Goal: Contribute content: Contribute content

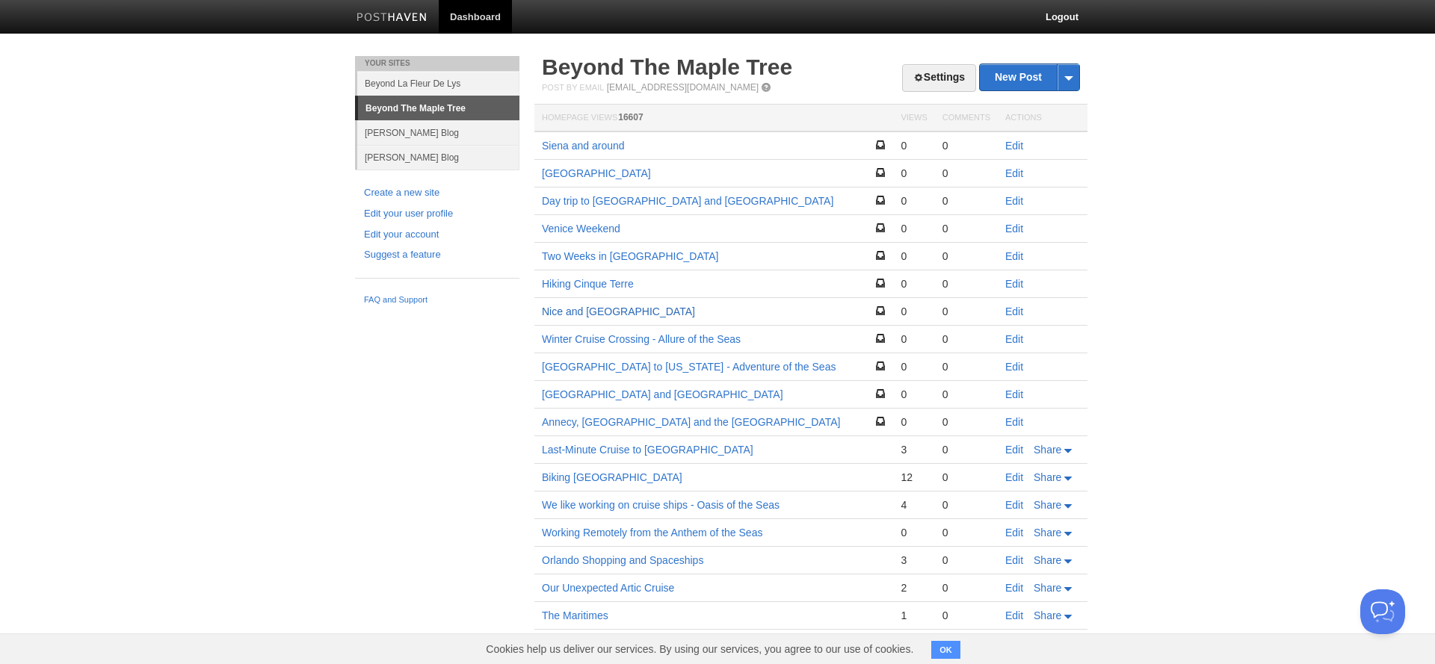
click at [576, 311] on link "Nice and [GEOGRAPHIC_DATA]" at bounding box center [618, 312] width 153 height 12
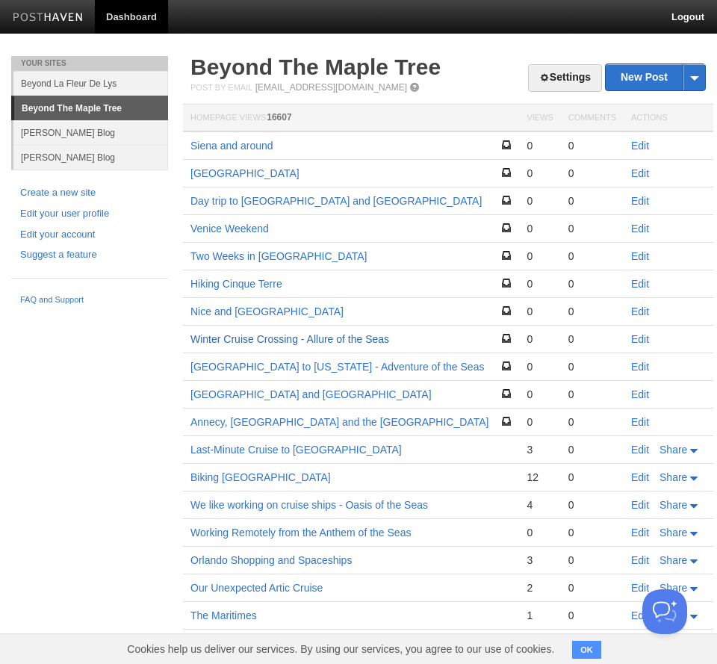
click at [256, 338] on link "Winter Cruise Crossing - Allure of the Seas" at bounding box center [290, 339] width 199 height 12
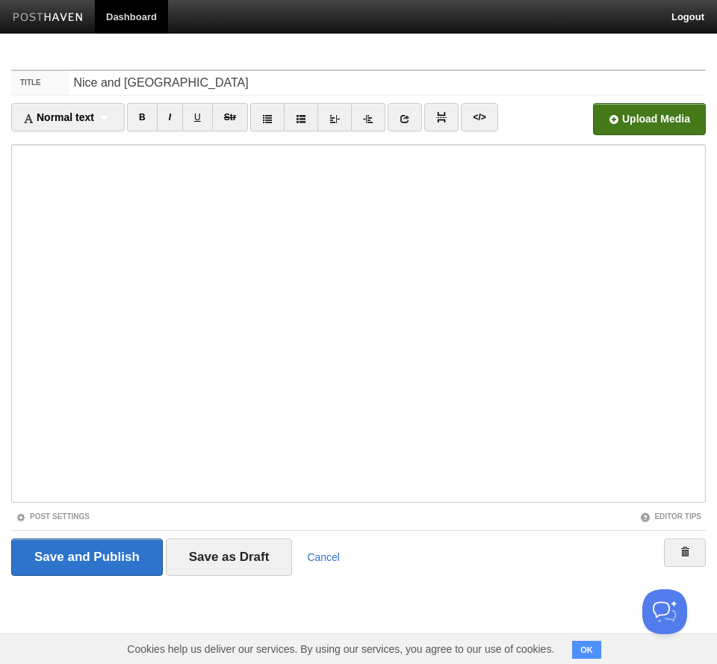
click at [643, 121] on input "file" at bounding box center [198, 123] width 1131 height 76
click at [671, 117] on input "file" at bounding box center [198, 123] width 1131 height 76
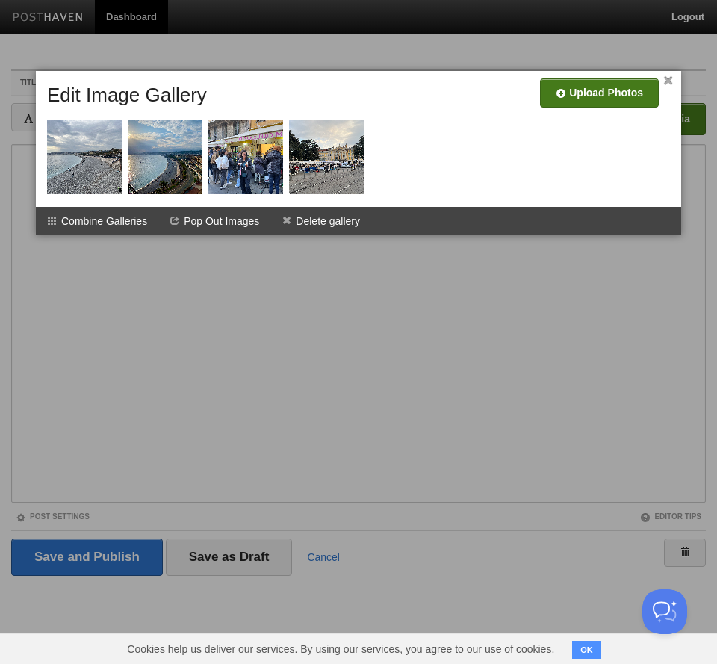
click at [582, 98] on input "file" at bounding box center [151, 99] width 1131 height 76
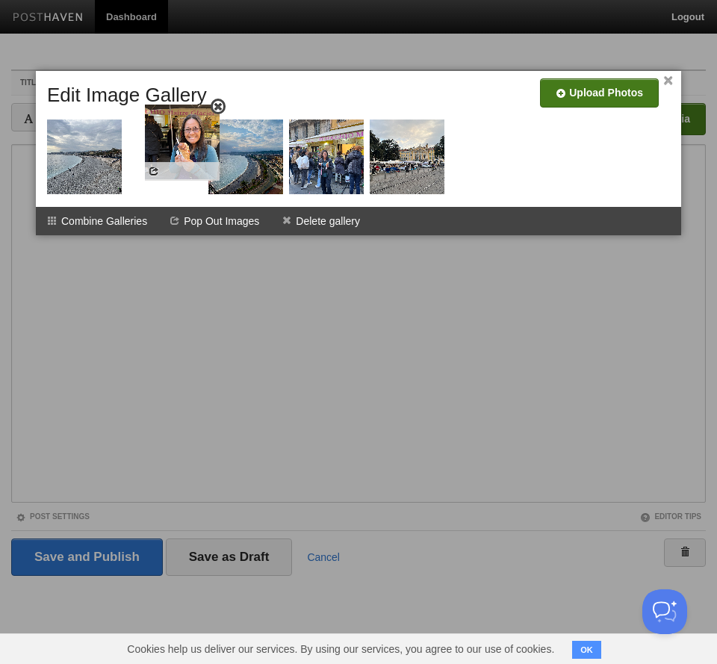
drag, startPoint x: 381, startPoint y: 172, endPoint x: 168, endPoint y: 164, distance: 213.1
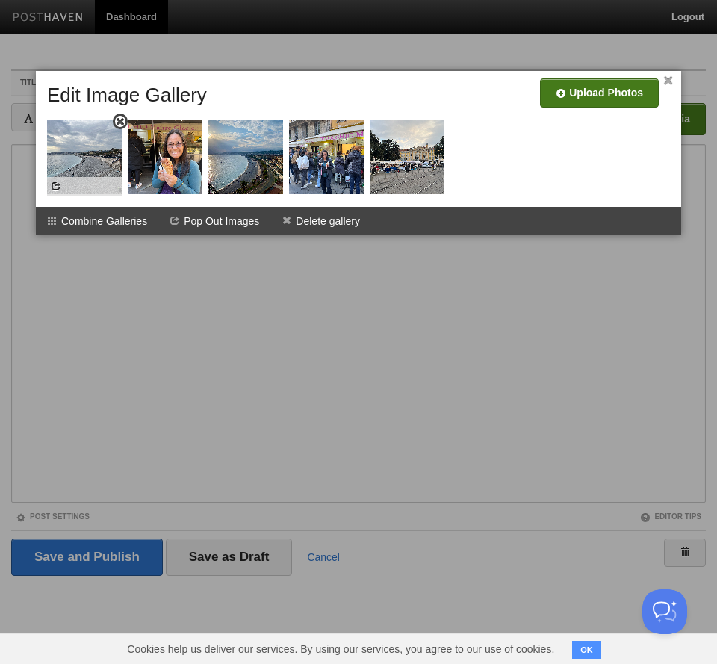
click at [119, 122] on span at bounding box center [120, 122] width 10 height 10
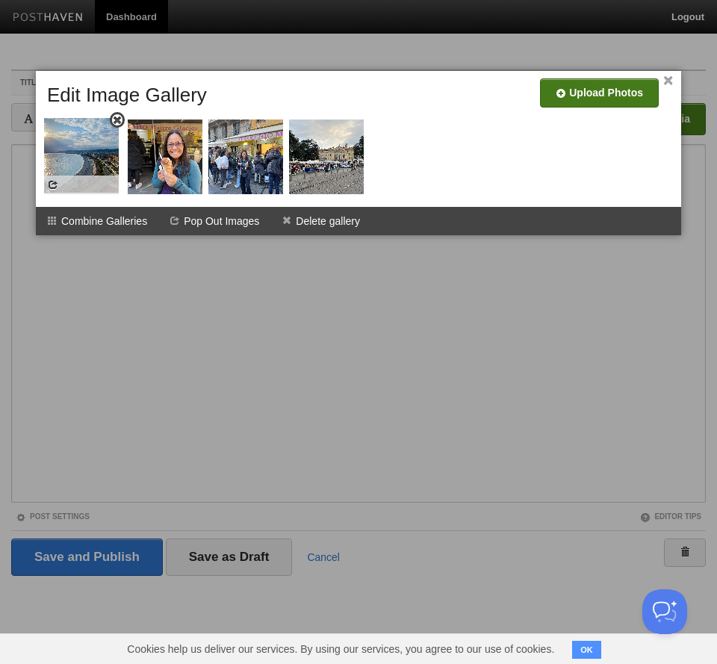
drag, startPoint x: 159, startPoint y: 149, endPoint x: 75, endPoint y: 147, distance: 84.5
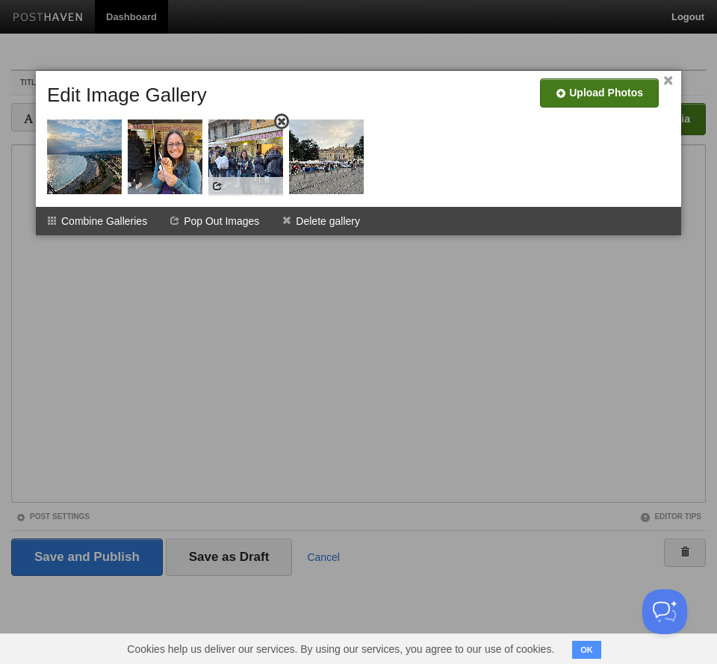
click at [279, 120] on span at bounding box center [281, 122] width 10 height 10
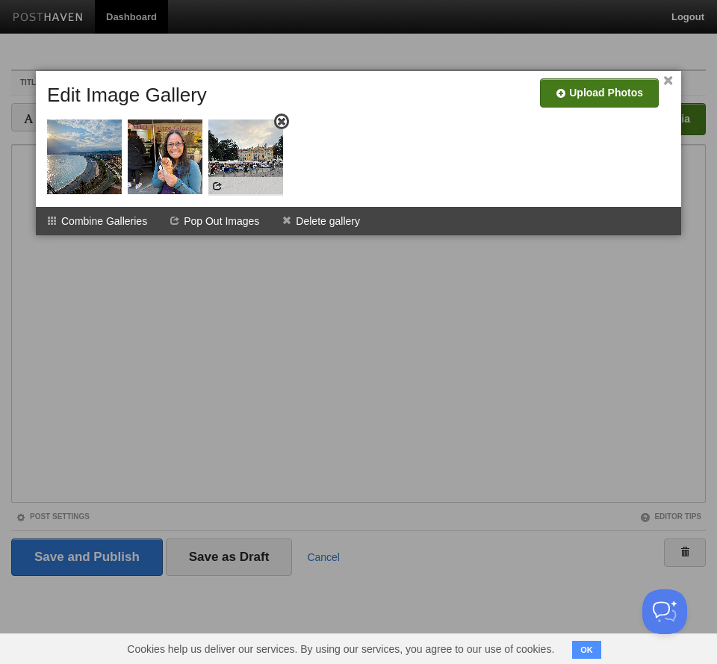
click at [255, 175] on img at bounding box center [245, 157] width 75 height 75
click at [604, 92] on input "file" at bounding box center [151, 99] width 1131 height 76
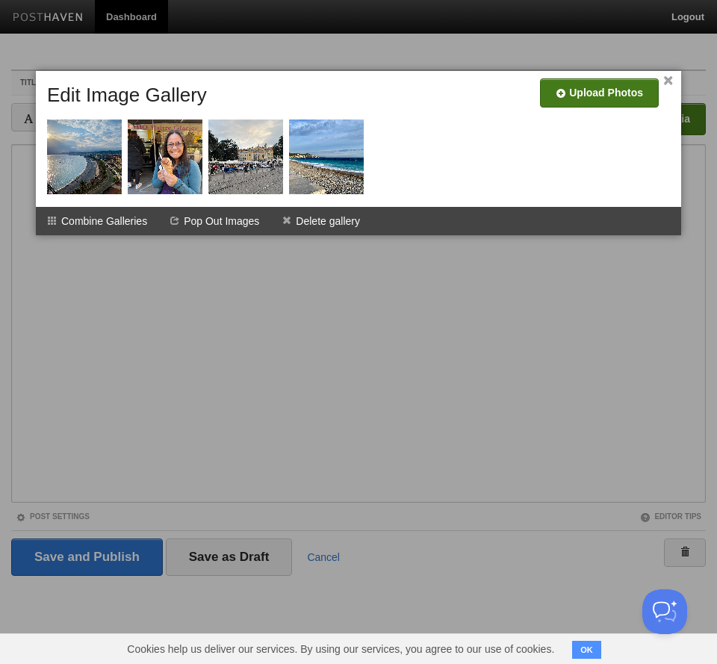
click at [670, 80] on link "×" at bounding box center [669, 81] width 10 height 8
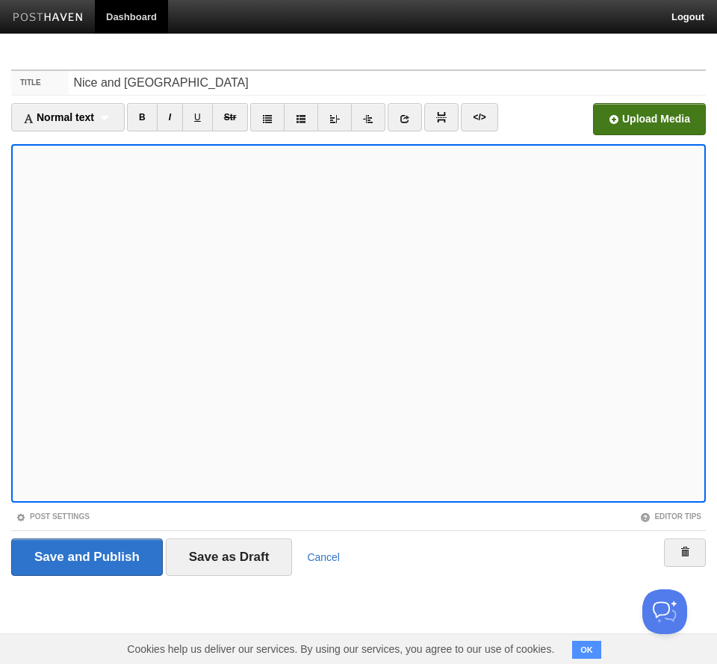
click at [629, 122] on input "file" at bounding box center [198, 123] width 1131 height 76
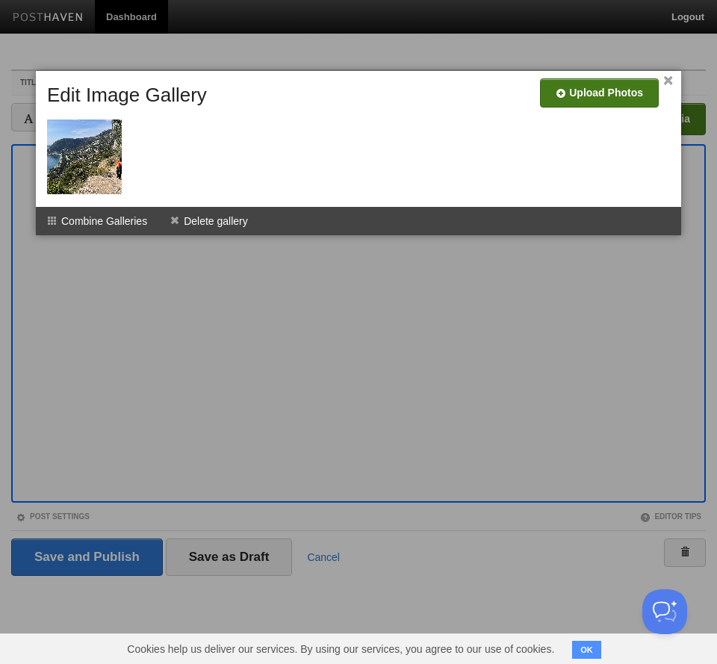
click at [597, 92] on input "file" at bounding box center [151, 99] width 1131 height 76
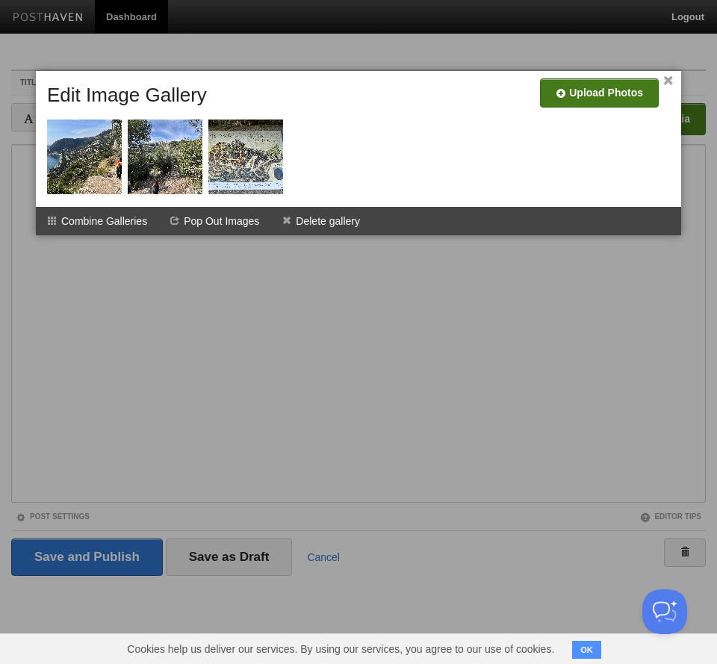
click at [606, 97] on input "file" at bounding box center [151, 99] width 1131 height 76
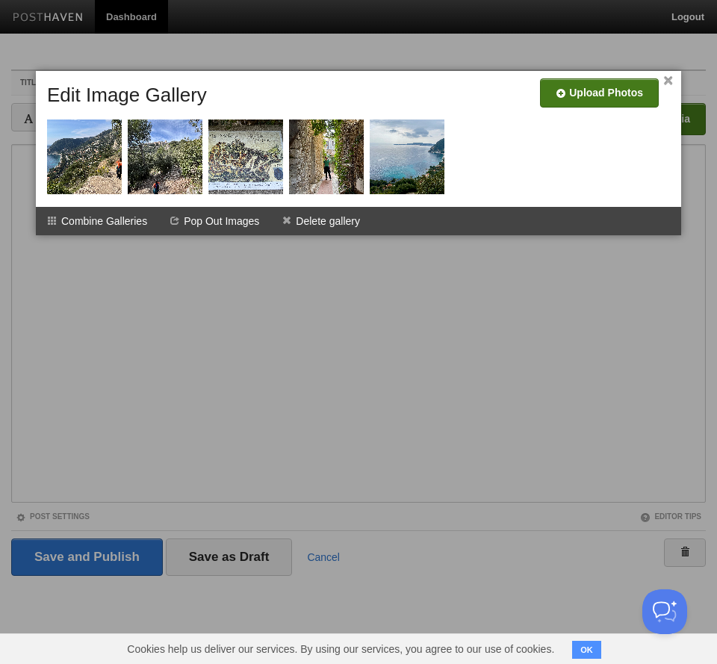
click at [670, 84] on link "×" at bounding box center [669, 81] width 10 height 8
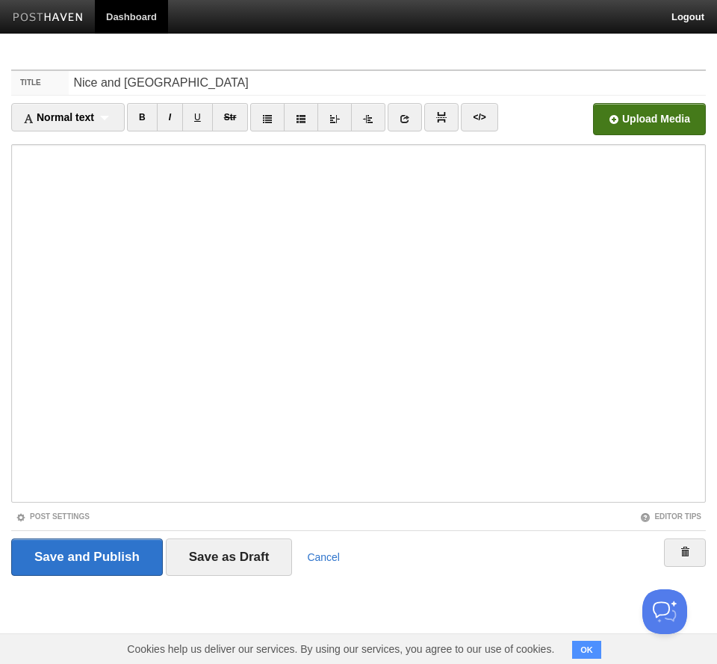
click at [636, 127] on input "file" at bounding box center [198, 123] width 1131 height 76
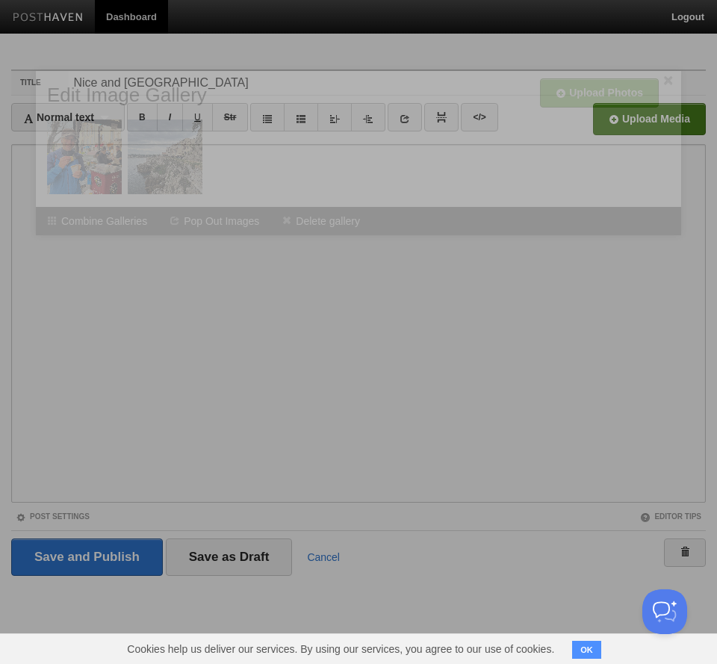
click at [40, 333] on div at bounding box center [358, 332] width 717 height 664
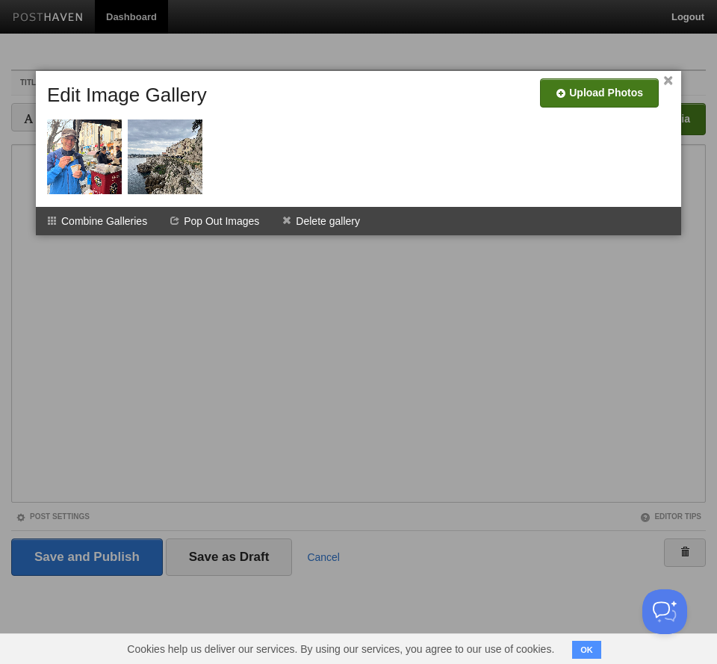
click at [594, 97] on input "file" at bounding box center [151, 99] width 1131 height 76
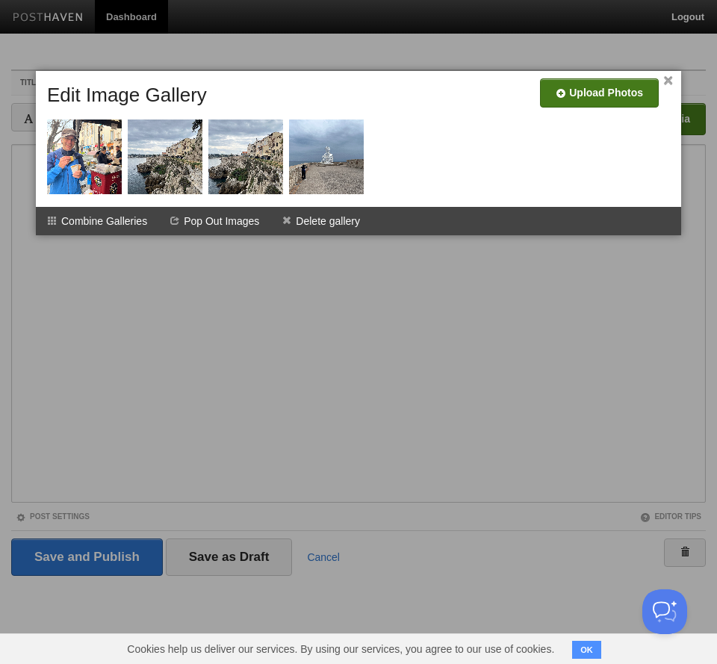
click at [670, 83] on link "×" at bounding box center [669, 81] width 10 height 8
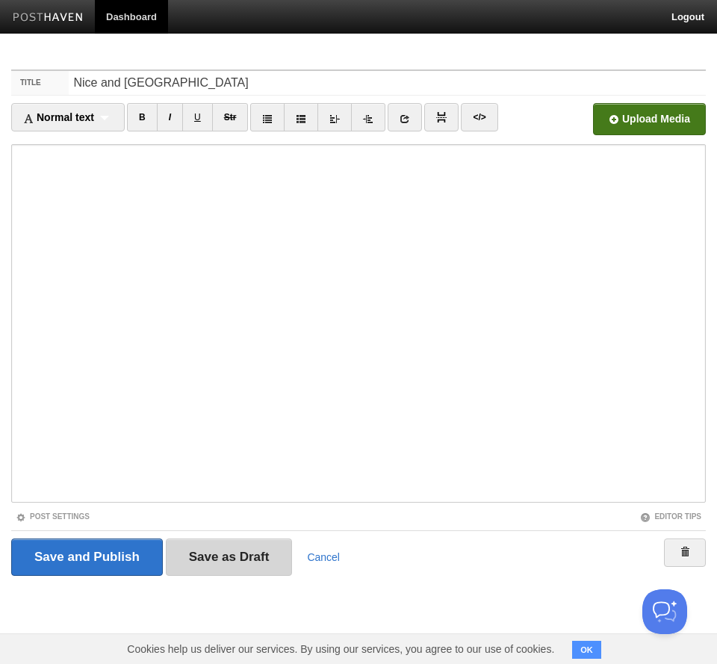
click at [188, 546] on input "Save as Draft" at bounding box center [229, 557] width 127 height 37
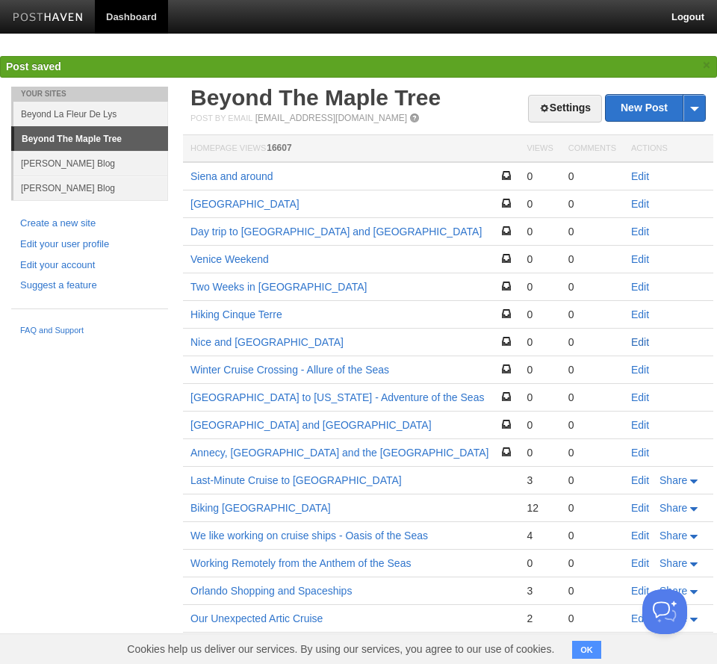
click at [642, 339] on link "Edit" at bounding box center [640, 342] width 18 height 12
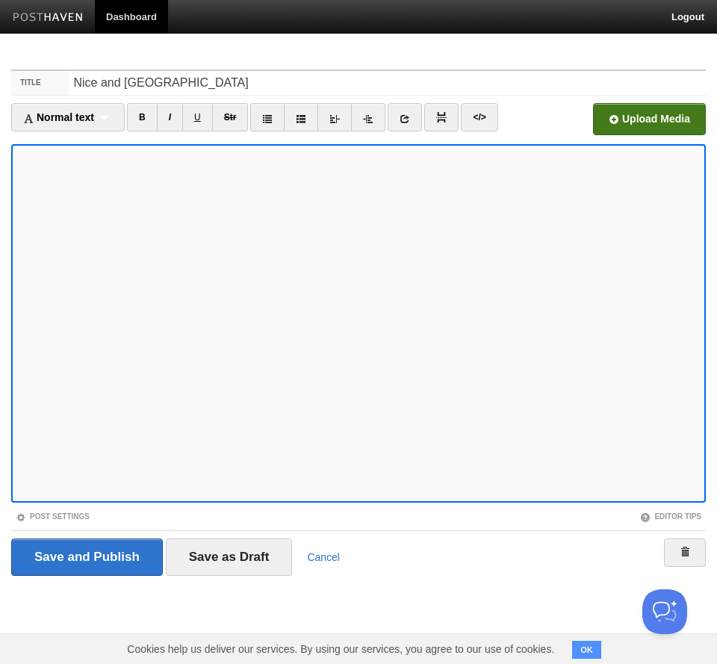
click at [659, 124] on input "file" at bounding box center [198, 123] width 1131 height 76
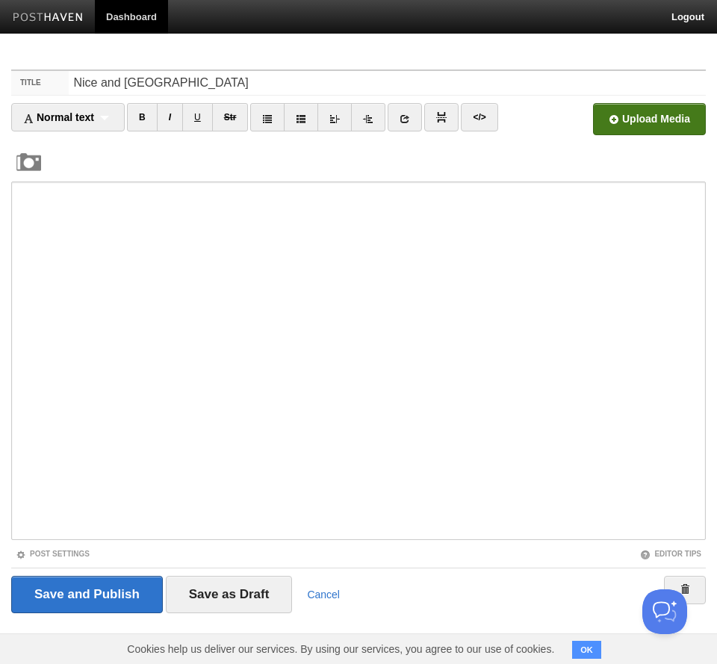
click at [653, 114] on input "file" at bounding box center [198, 123] width 1131 height 76
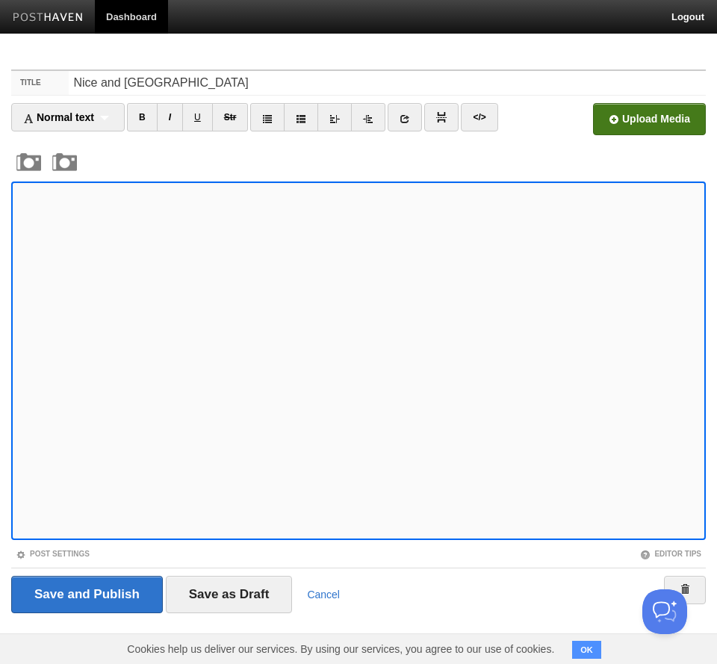
click at [652, 124] on input "file" at bounding box center [198, 123] width 1131 height 76
click at [652, 121] on input "file" at bounding box center [198, 123] width 1131 height 76
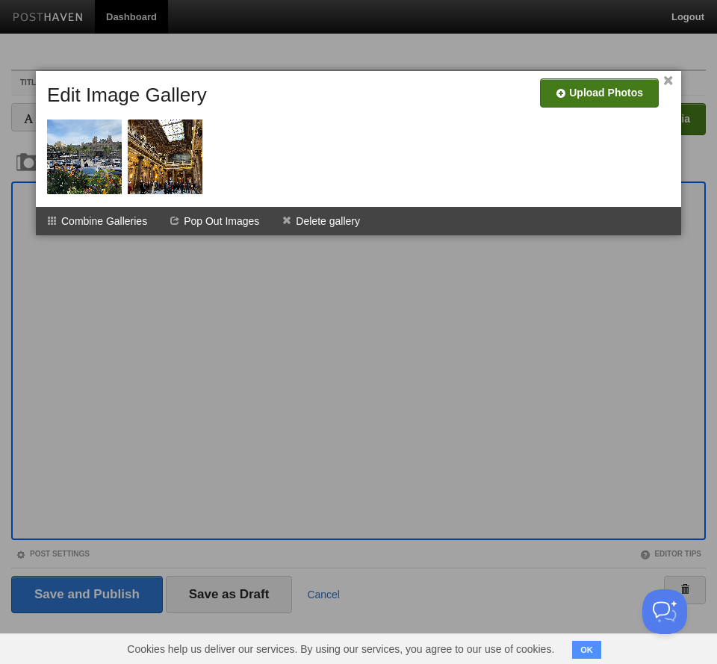
click at [596, 90] on input "file" at bounding box center [151, 99] width 1131 height 76
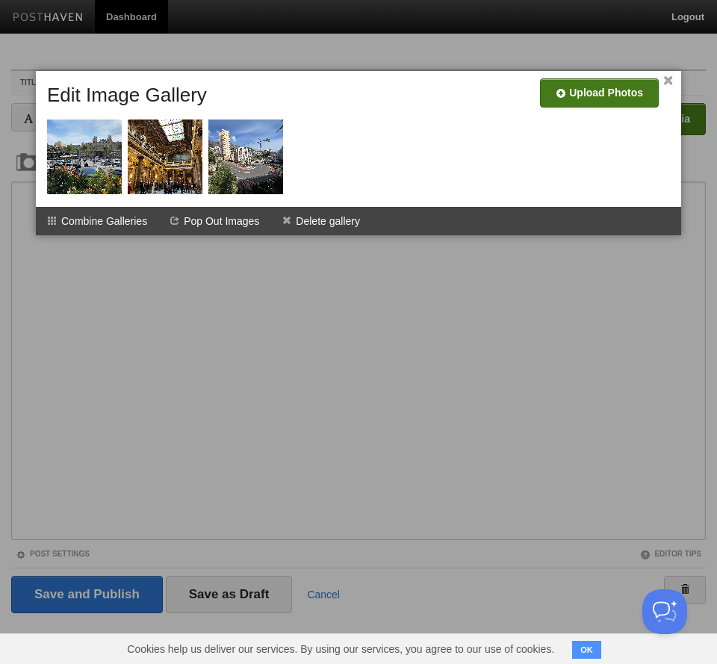
click at [590, 94] on input "file" at bounding box center [151, 99] width 1131 height 76
click at [588, 91] on input "file" at bounding box center [151, 99] width 1131 height 76
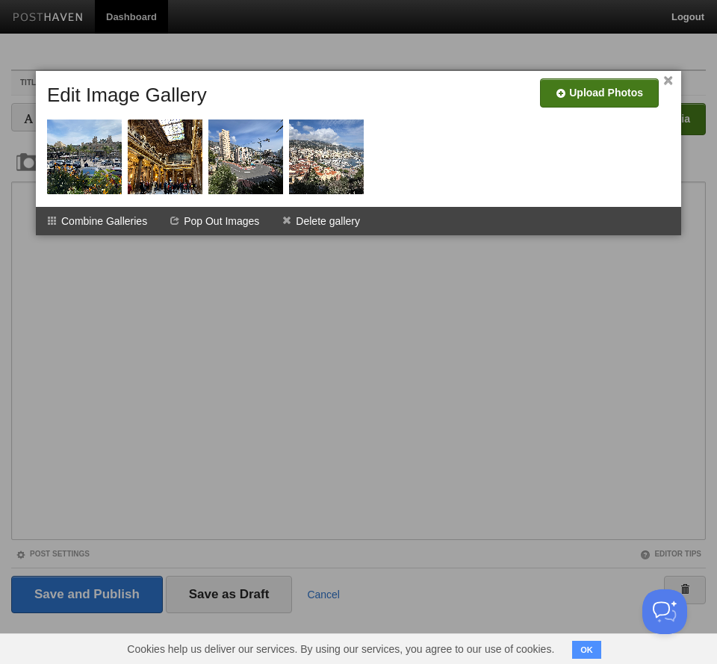
click at [665, 82] on link "×" at bounding box center [669, 81] width 10 height 8
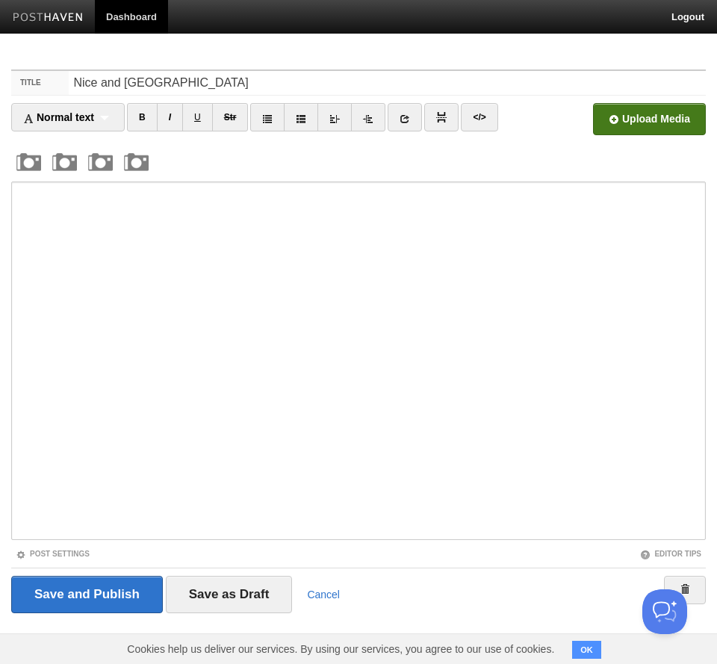
click at [642, 120] on input "file" at bounding box center [198, 123] width 1131 height 76
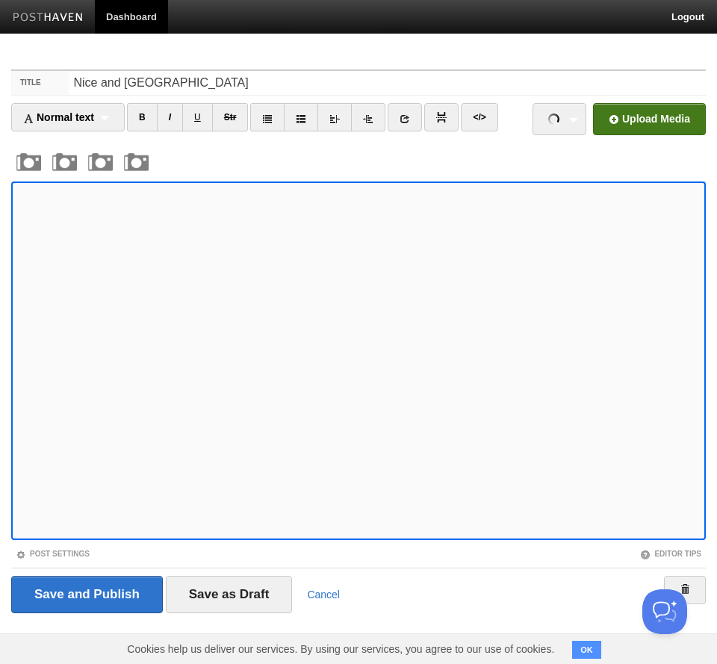
scroll to position [4, 0]
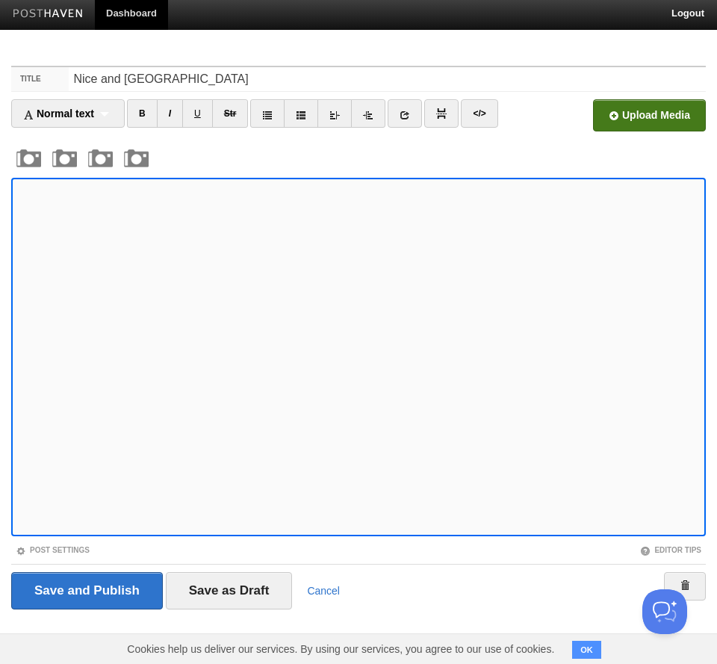
click at [652, 120] on input "file" at bounding box center [198, 119] width 1131 height 76
click at [627, 117] on input "file" at bounding box center [198, 119] width 1131 height 76
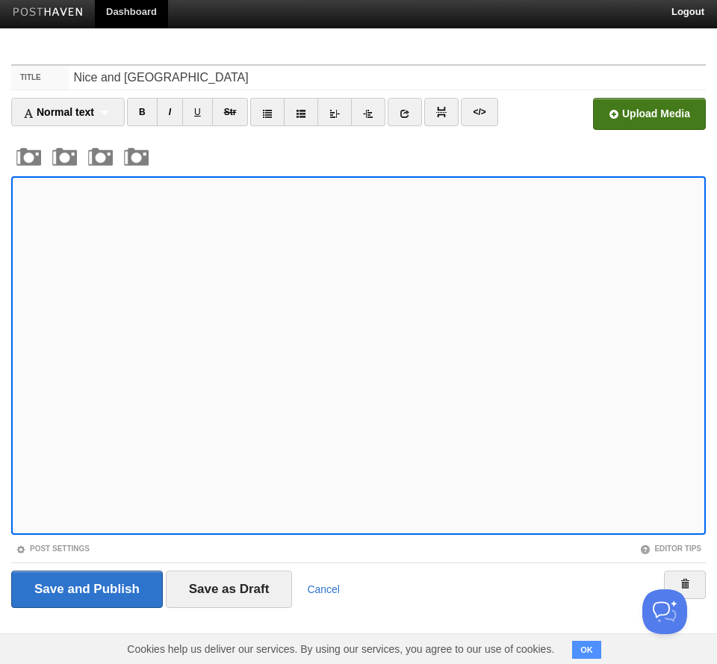
scroll to position [4, 0]
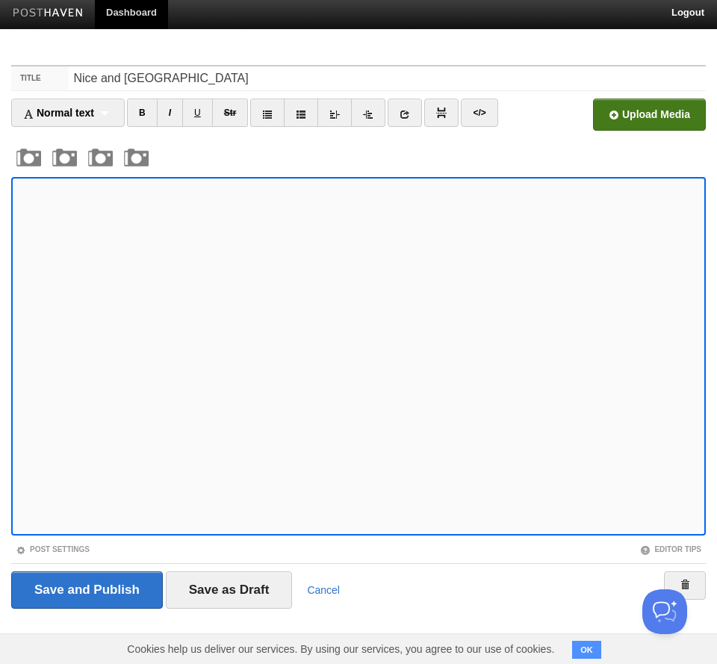
click at [647, 115] on input "file" at bounding box center [198, 119] width 1131 height 76
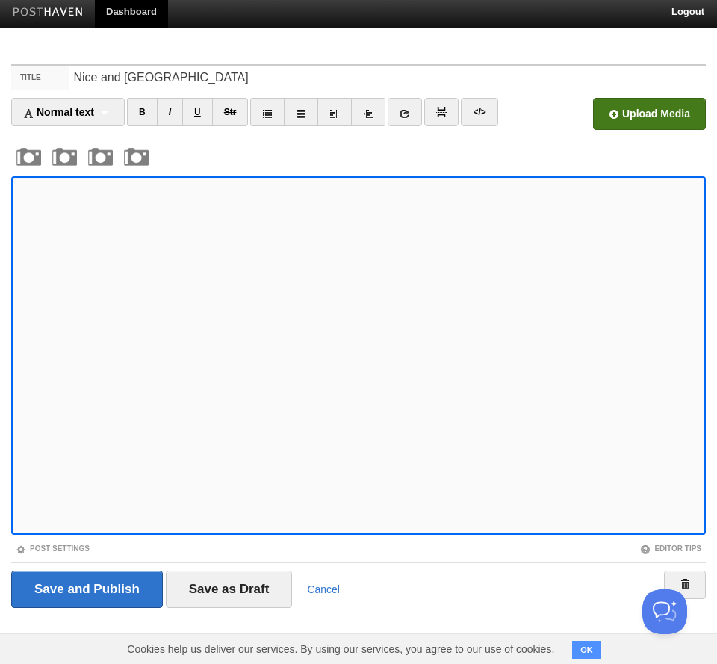
scroll to position [37, 0]
click at [637, 90] on input "file" at bounding box center [198, 118] width 1131 height 76
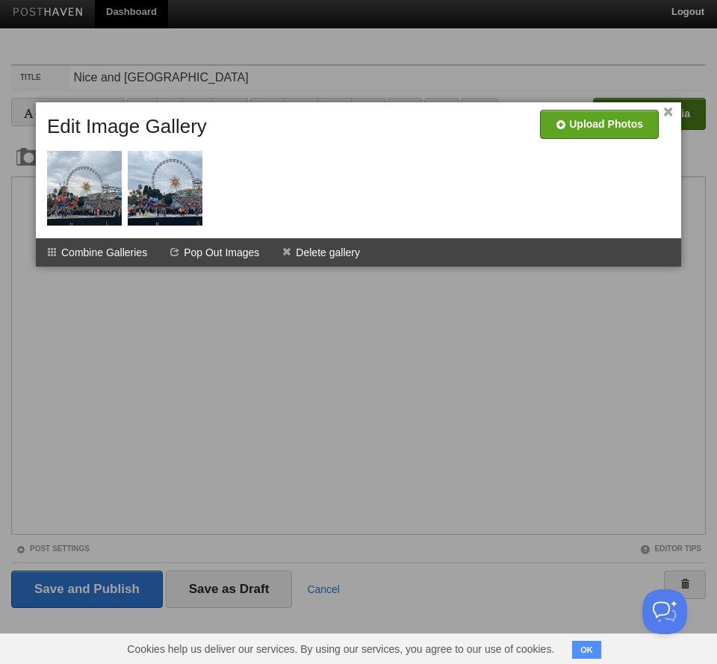
click at [30, 425] on div at bounding box center [358, 332] width 717 height 664
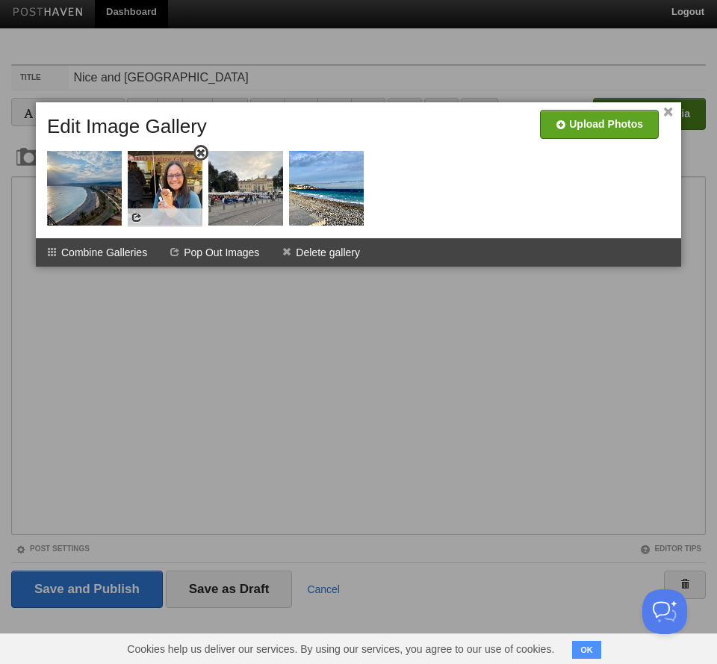
click at [204, 148] on span at bounding box center [201, 153] width 10 height 10
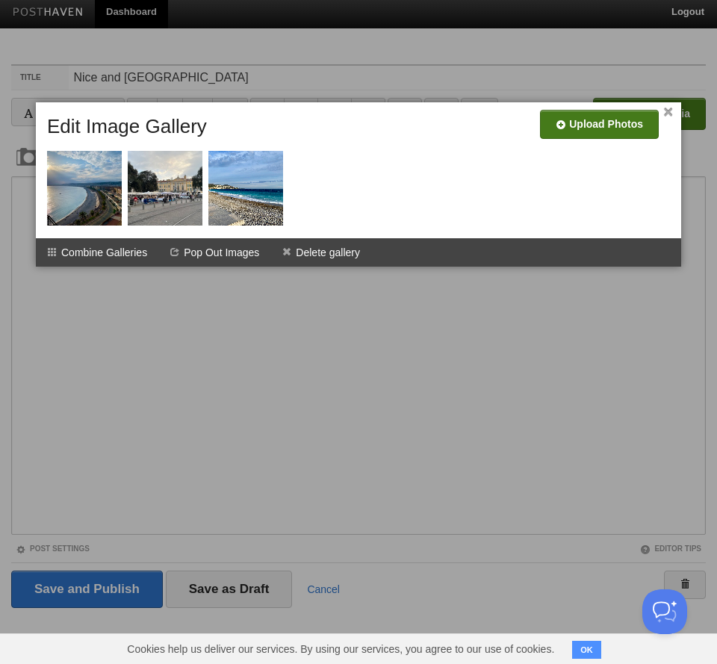
click at [597, 93] on input "file" at bounding box center [151, 130] width 1131 height 76
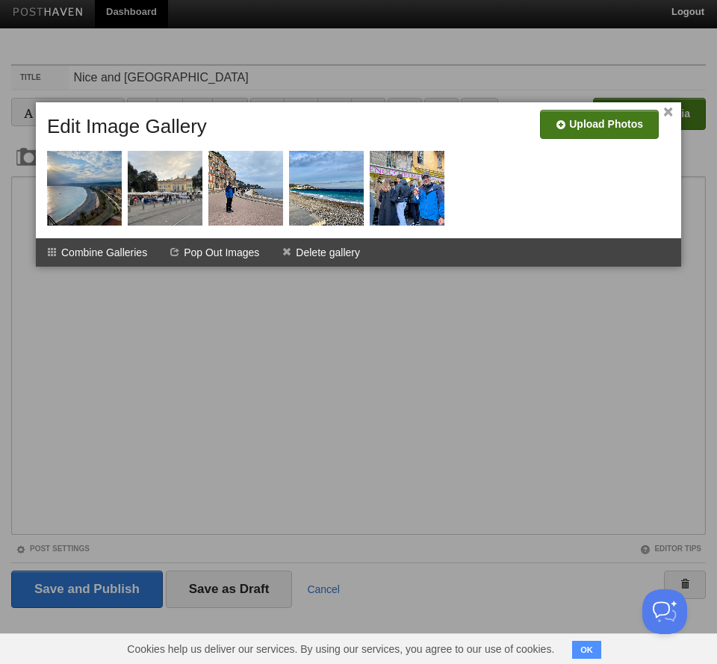
click at [669, 108] on link "×" at bounding box center [669, 112] width 10 height 8
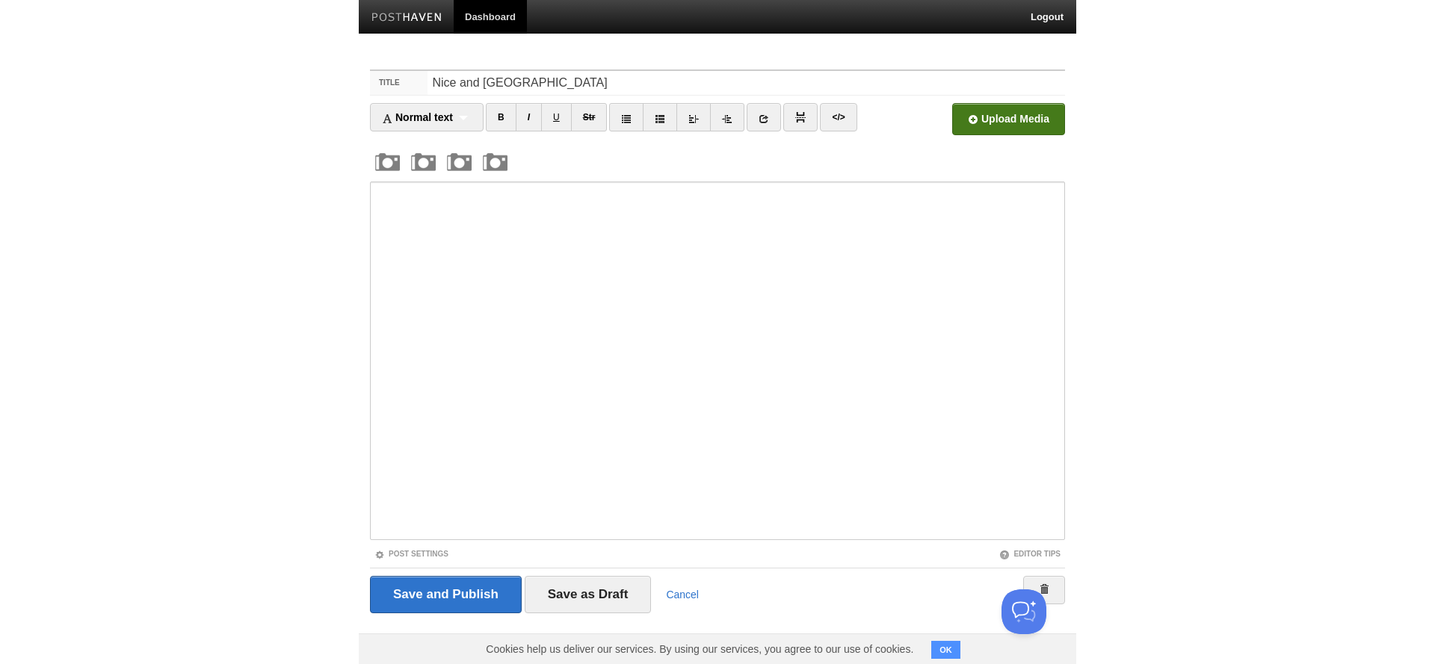
scroll to position [0, 0]
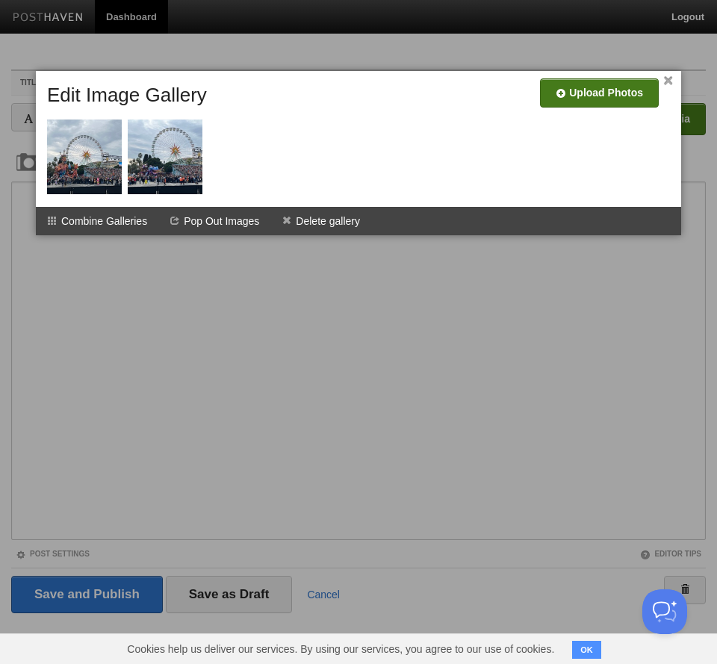
click at [584, 90] on input "file" at bounding box center [151, 99] width 1131 height 76
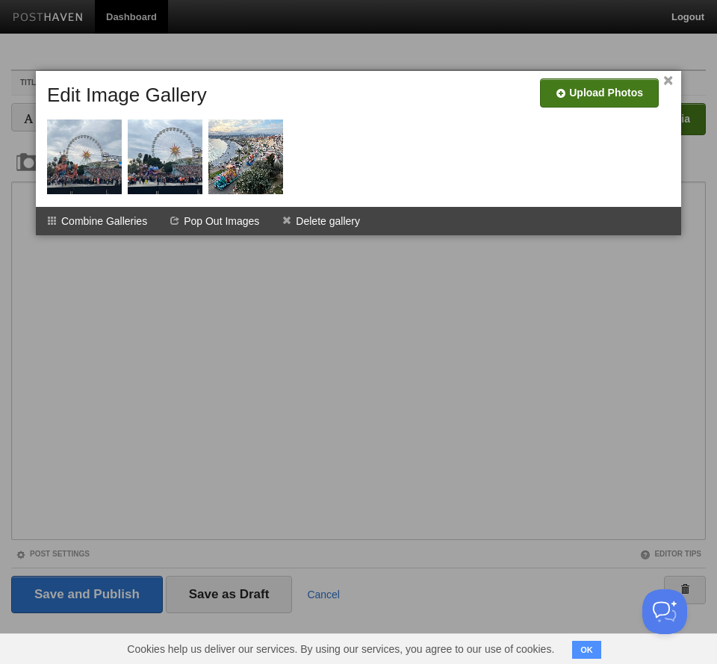
click at [666, 84] on link "×" at bounding box center [669, 81] width 10 height 8
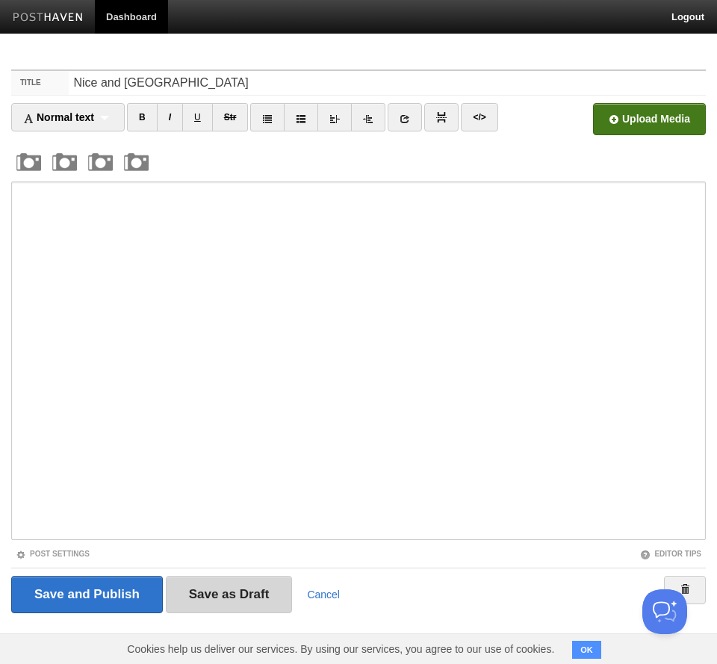
click at [241, 596] on input "Save as Draft" at bounding box center [229, 594] width 127 height 37
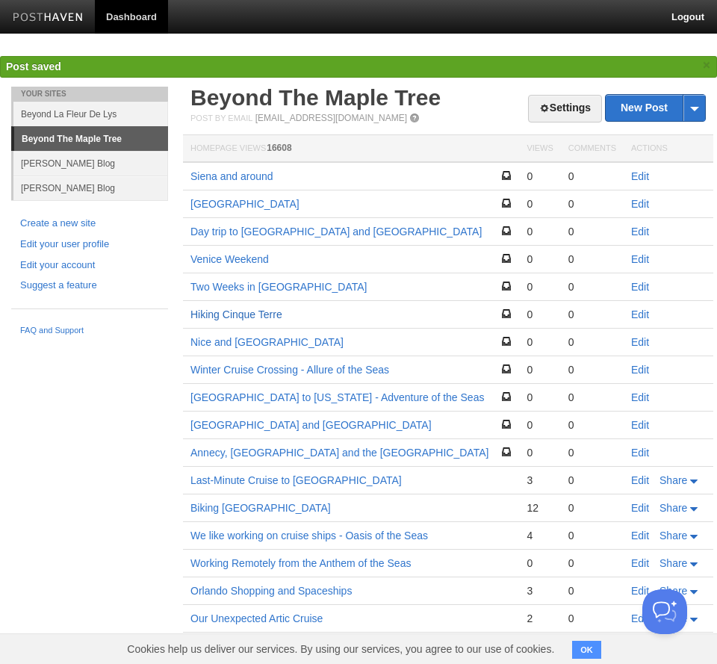
click at [226, 316] on link "Hiking Cinque Terre" at bounding box center [237, 315] width 92 height 12
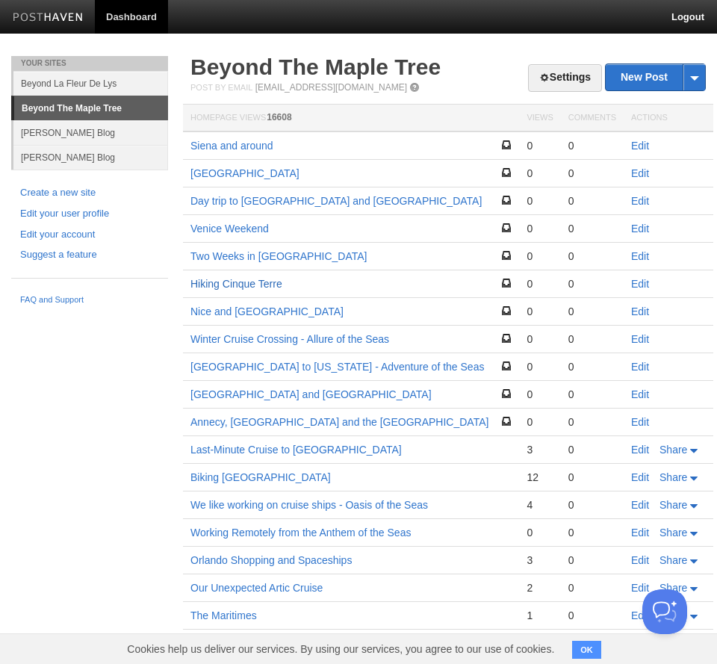
click at [234, 285] on link "Hiking Cinque Terre" at bounding box center [237, 284] width 92 height 12
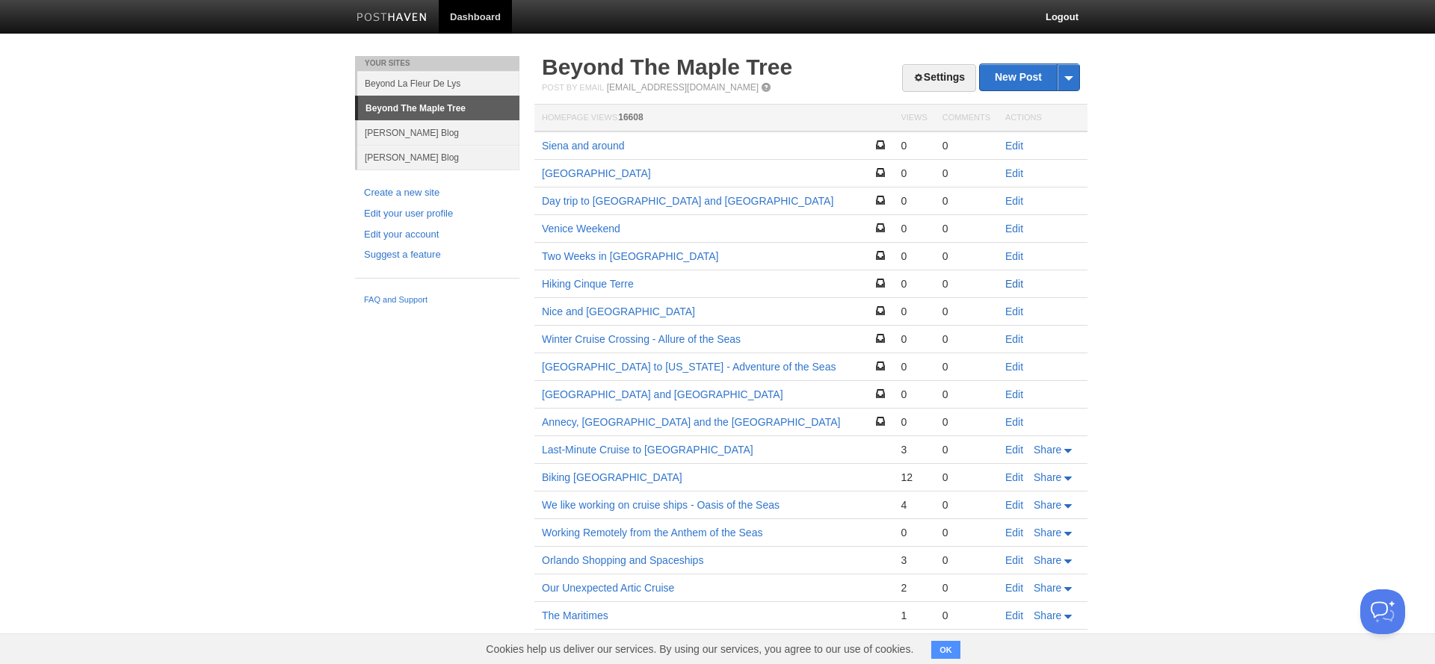
click at [1010, 282] on link "Edit" at bounding box center [1014, 284] width 18 height 12
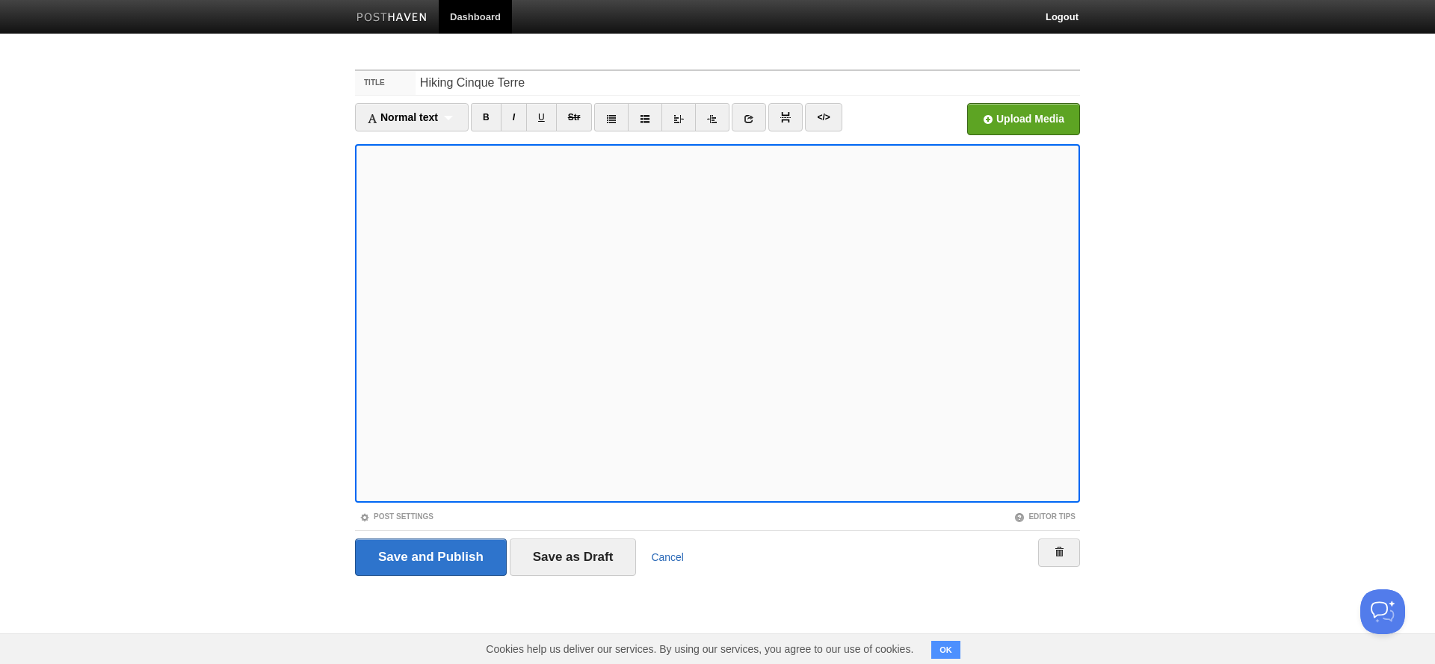
click at [679, 556] on link "Cancel" at bounding box center [667, 557] width 33 height 12
